Goal: Information Seeking & Learning: Learn about a topic

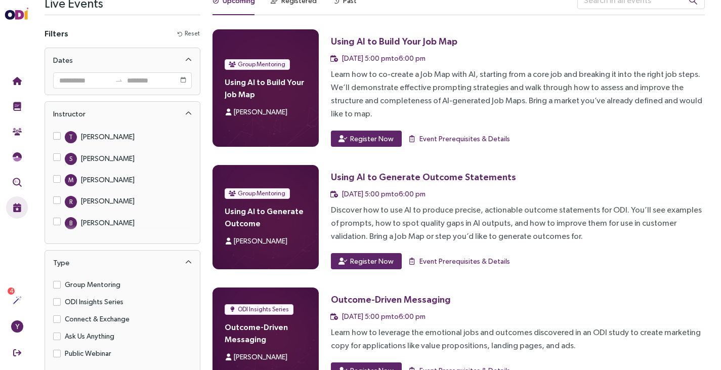
scroll to position [24, 0]
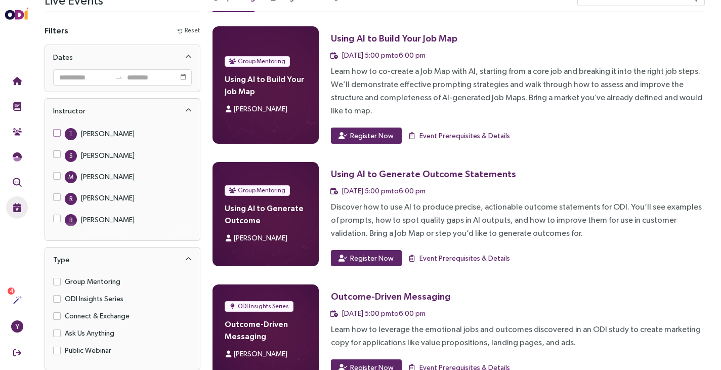
click at [101, 136] on div "[PERSON_NAME]" at bounding box center [108, 133] width 54 height 11
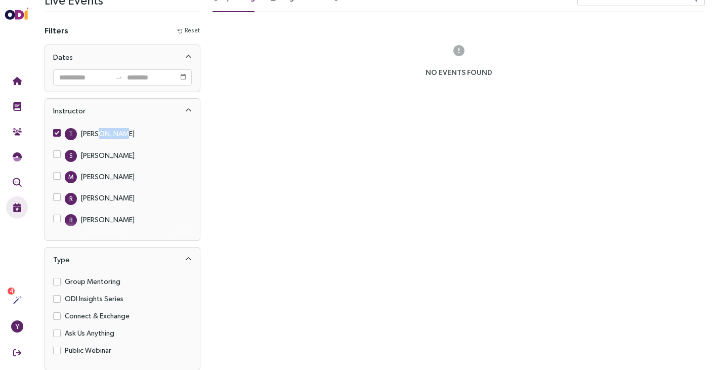
click at [101, 136] on div "[PERSON_NAME]" at bounding box center [108, 133] width 54 height 11
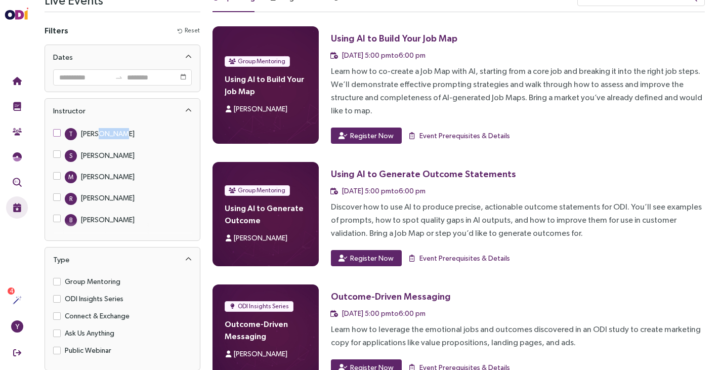
click at [101, 136] on div "[PERSON_NAME]" at bounding box center [108, 133] width 54 height 11
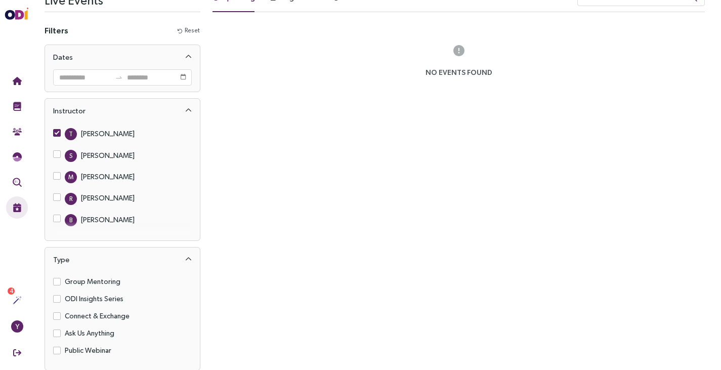
scroll to position [0, 0]
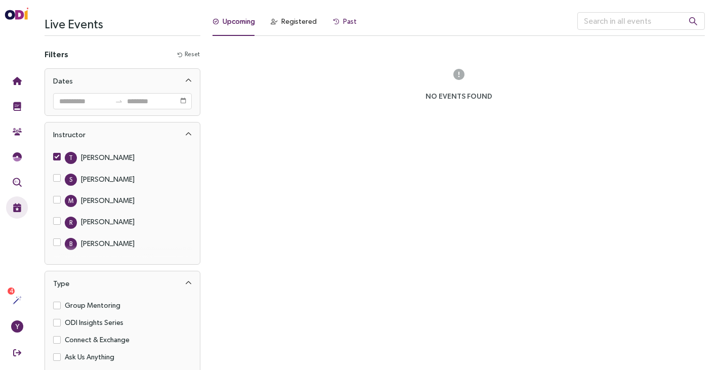
click at [344, 20] on div "Past" at bounding box center [350, 21] width 14 height 11
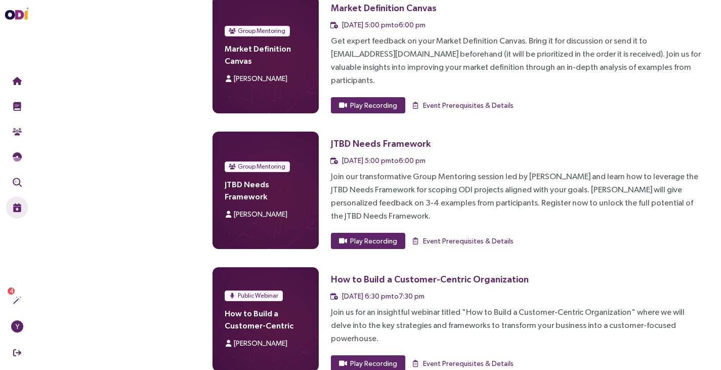
scroll to position [2737, 0]
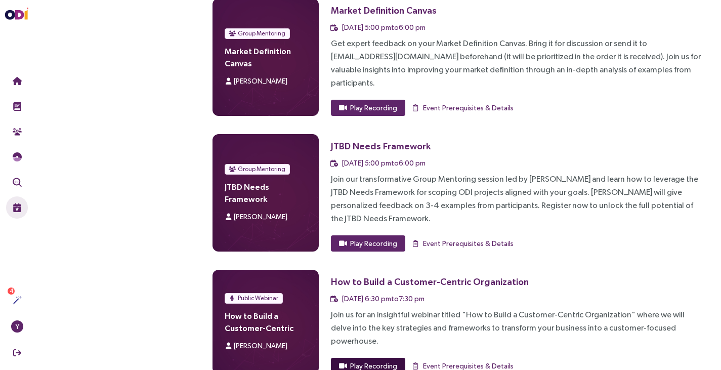
click at [376, 360] on span "Play Recording" at bounding box center [373, 365] width 47 height 11
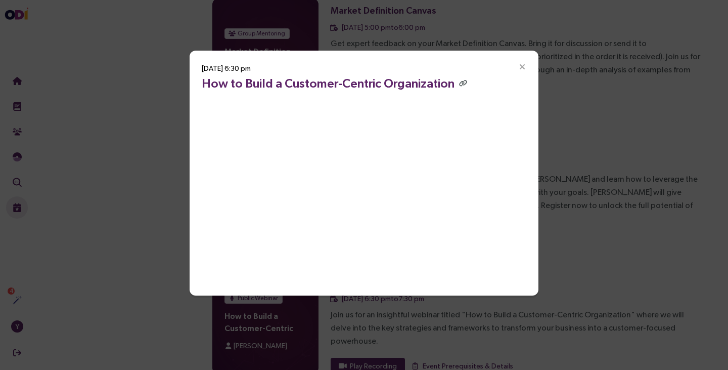
click at [520, 69] on icon "Close" at bounding box center [522, 67] width 9 height 9
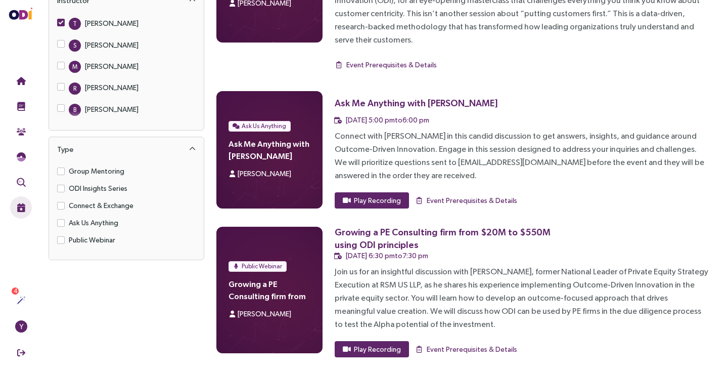
scroll to position [0, 0]
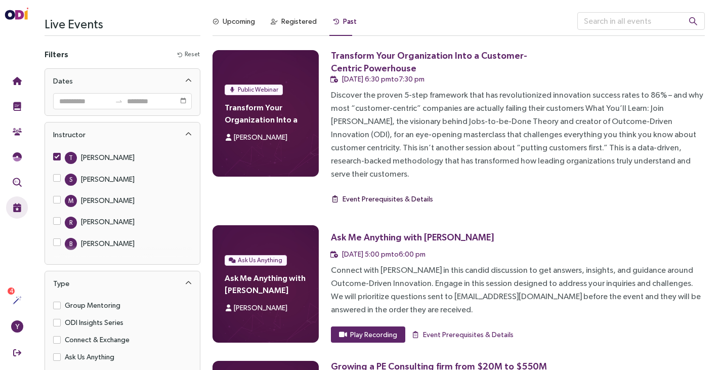
click at [386, 193] on span "Event Prerequisites & Details" at bounding box center [387, 198] width 91 height 11
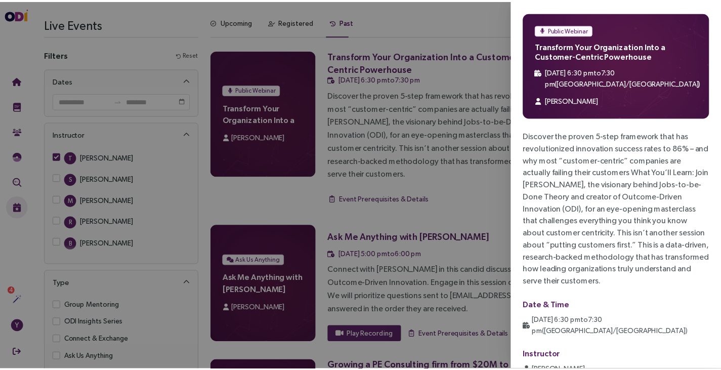
scroll to position [63, 0]
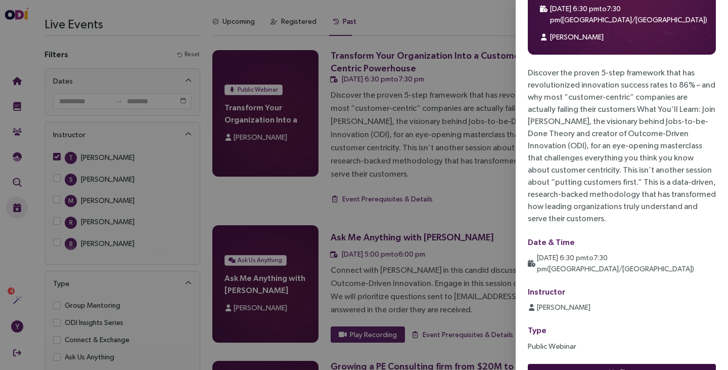
click at [604, 364] on button "Close" at bounding box center [622, 372] width 188 height 16
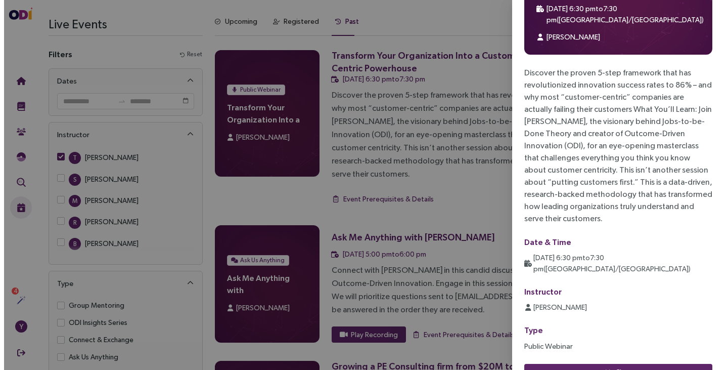
scroll to position [0, 0]
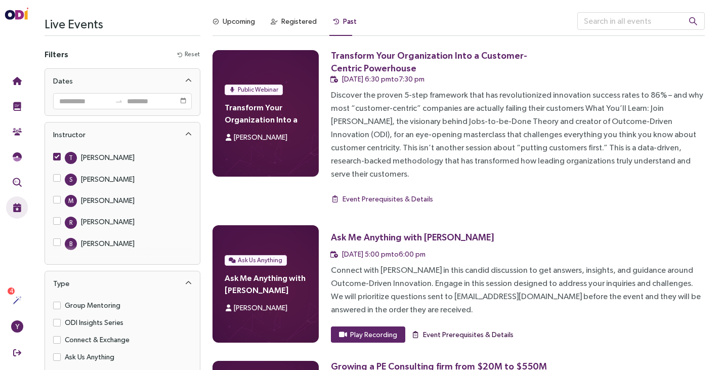
click at [486, 329] on span "Event Prerequisites & Details" at bounding box center [468, 334] width 91 height 11
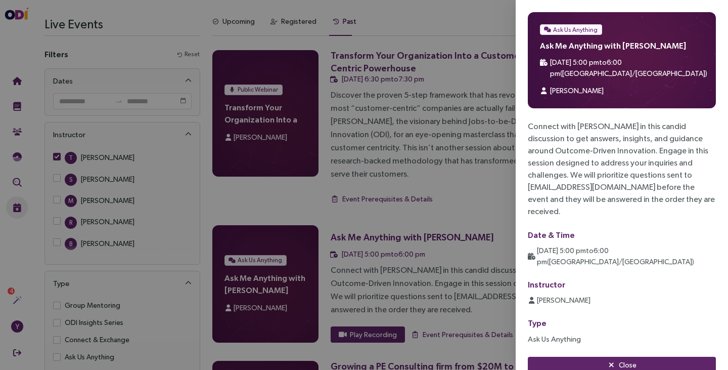
click at [423, 137] on div at bounding box center [364, 185] width 728 height 370
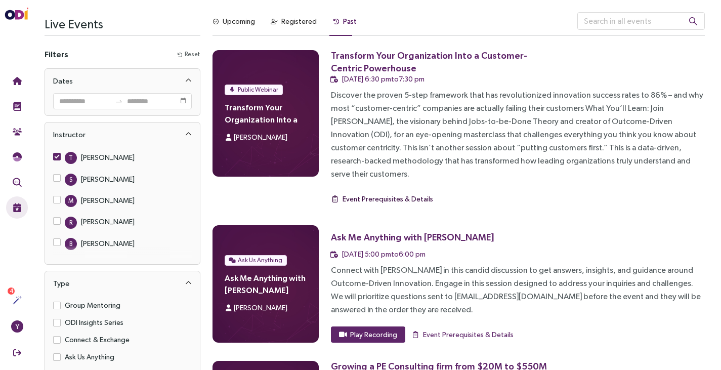
click at [413, 193] on span "Event Prerequisites & Details" at bounding box center [387, 198] width 91 height 11
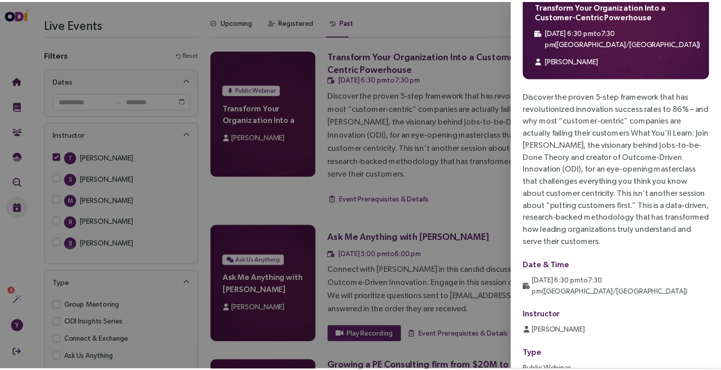
scroll to position [39, 0]
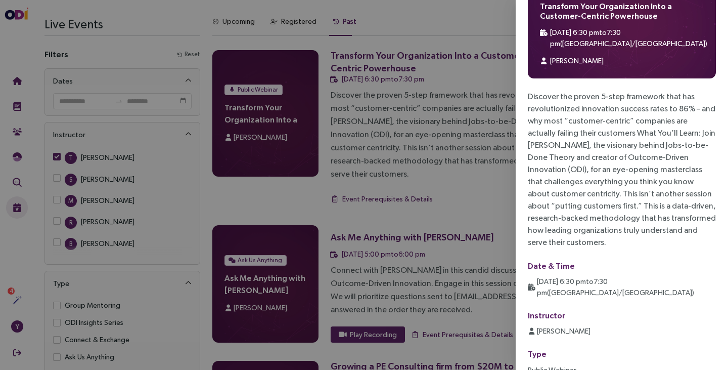
click at [444, 161] on div at bounding box center [364, 185] width 728 height 370
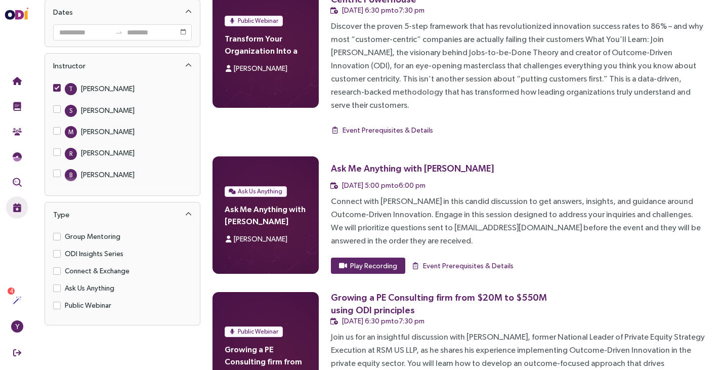
scroll to position [0, 0]
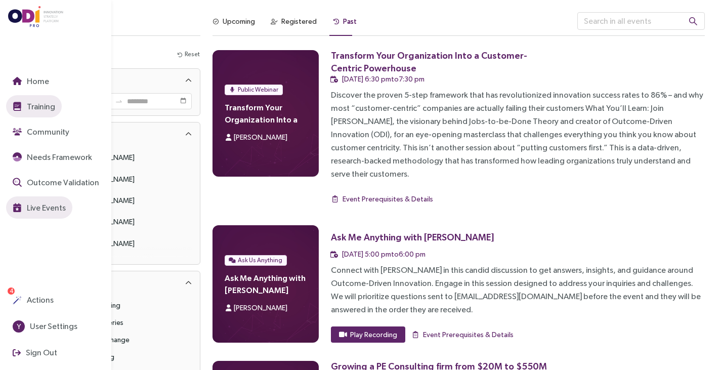
click at [27, 109] on span "Training" at bounding box center [40, 106] width 30 height 13
click at [17, 106] on img "button" at bounding box center [17, 106] width 9 height 9
